Goal: Task Accomplishment & Management: Complete application form

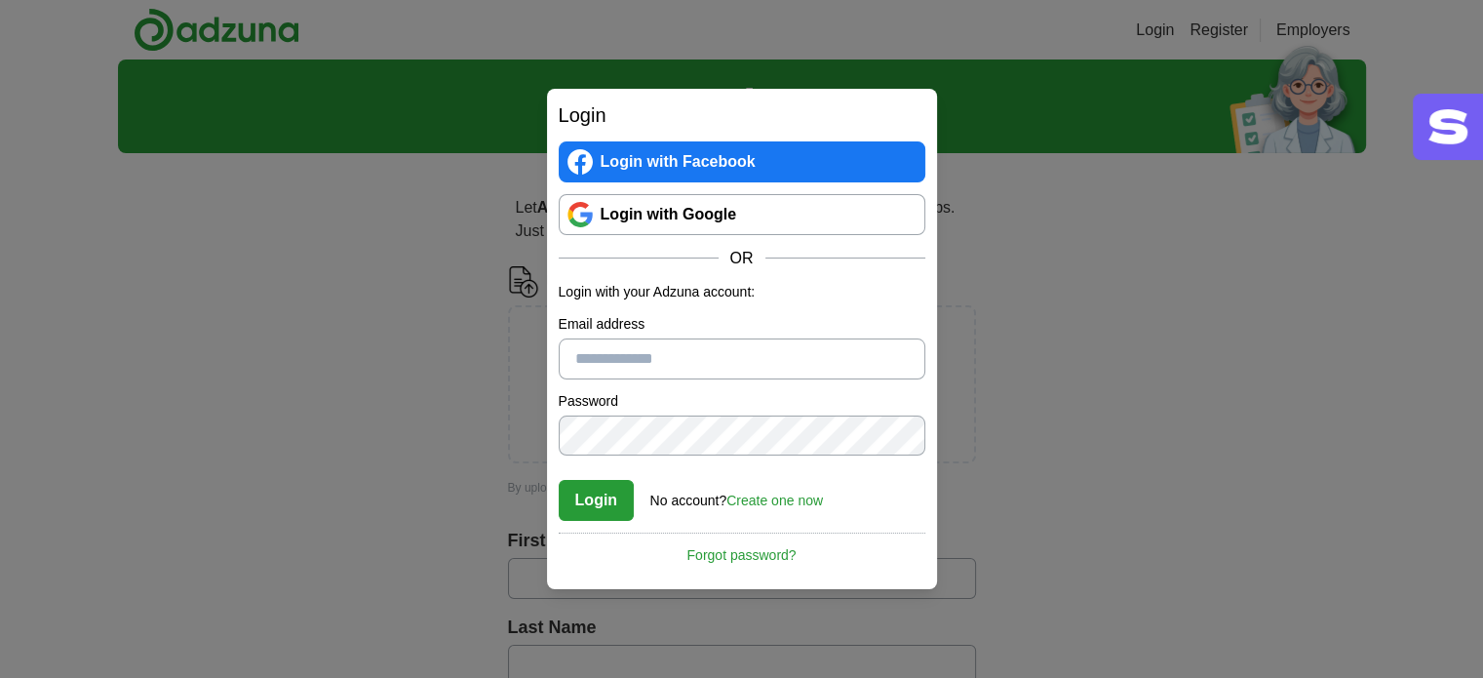
click at [699, 358] on input "Email address" at bounding box center [742, 358] width 367 height 41
type input "**********"
click at [559, 480] on button "Login" at bounding box center [597, 500] width 76 height 41
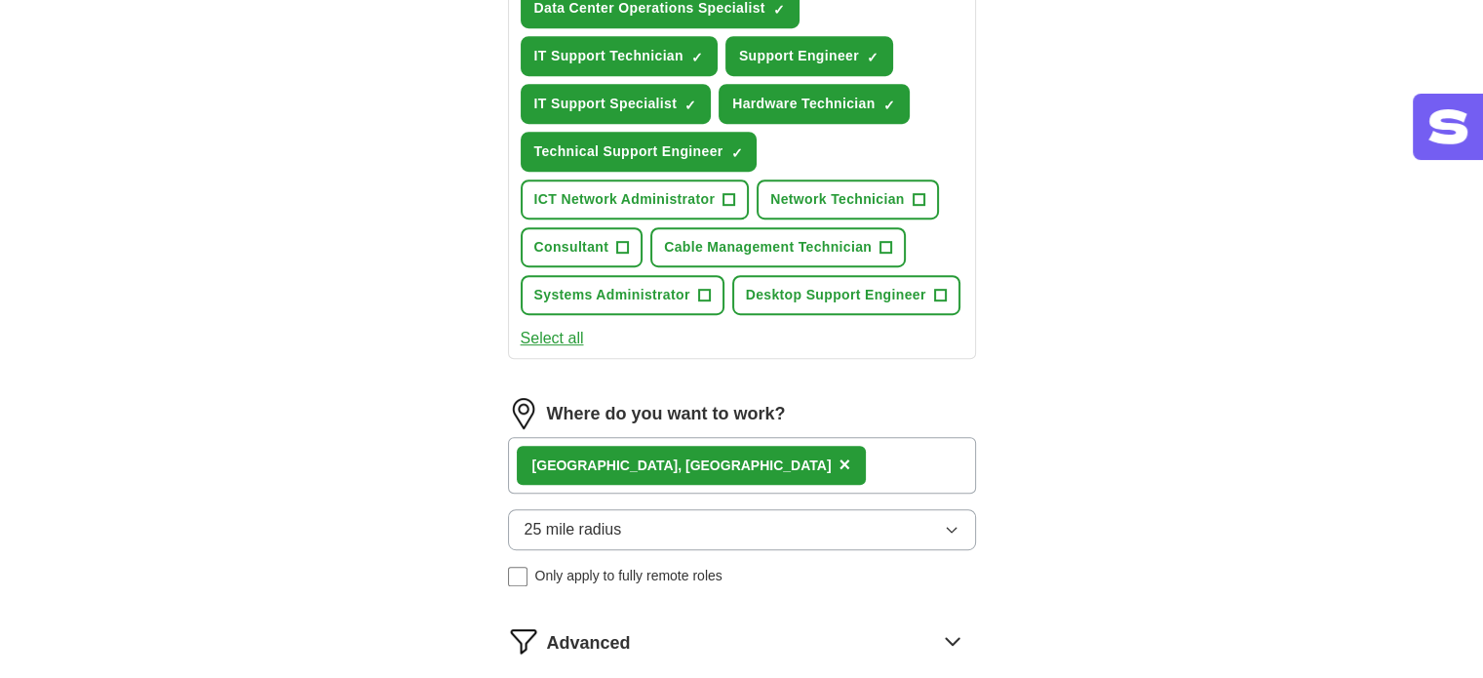
scroll to position [1170, 0]
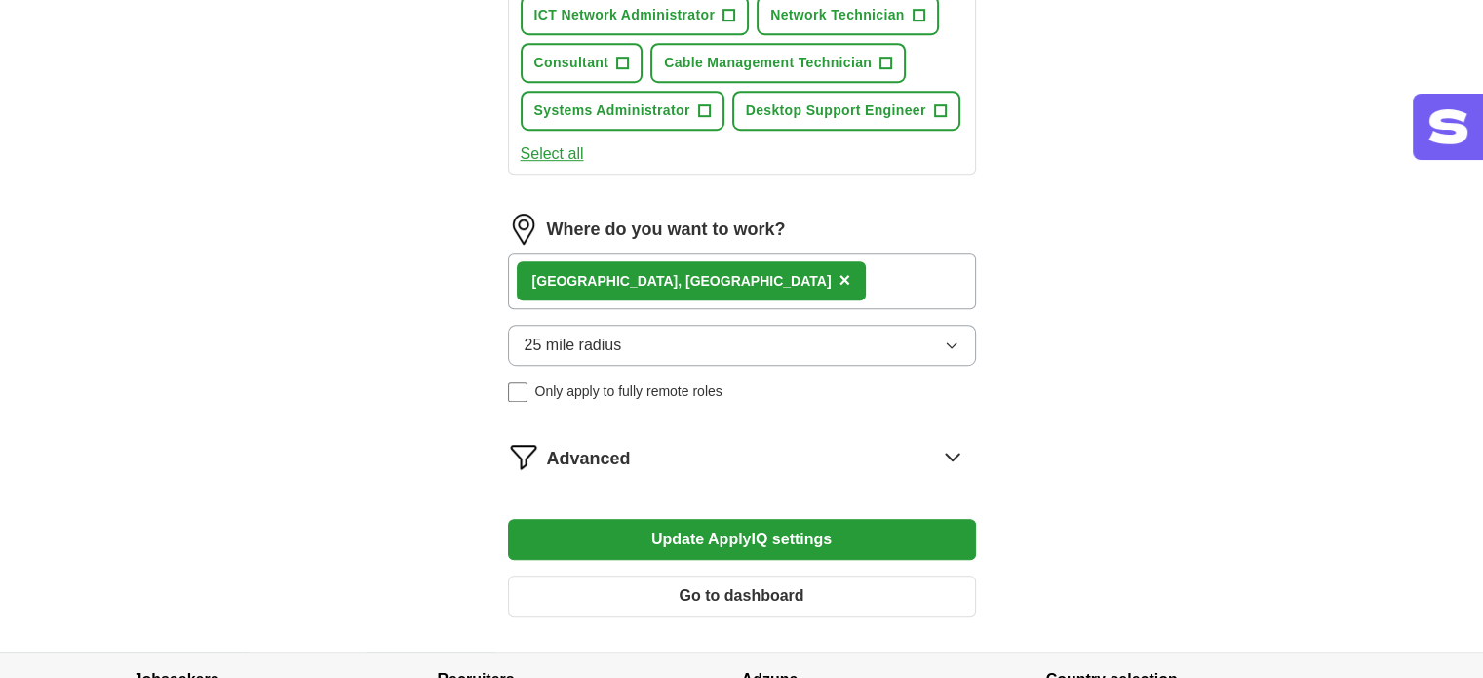
drag, startPoint x: 768, startPoint y: 583, endPoint x: 844, endPoint y: 542, distance: 86.4
click at [769, 583] on button "Go to dashboard" at bounding box center [742, 595] width 468 height 41
